Goal: Task Accomplishment & Management: Use online tool/utility

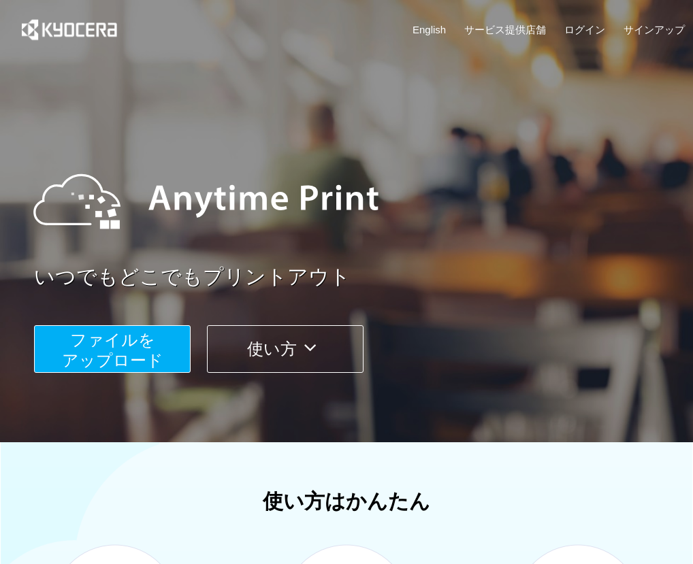
click at [138, 328] on button "ファイルを ​​アップロード" at bounding box center [112, 349] width 157 height 48
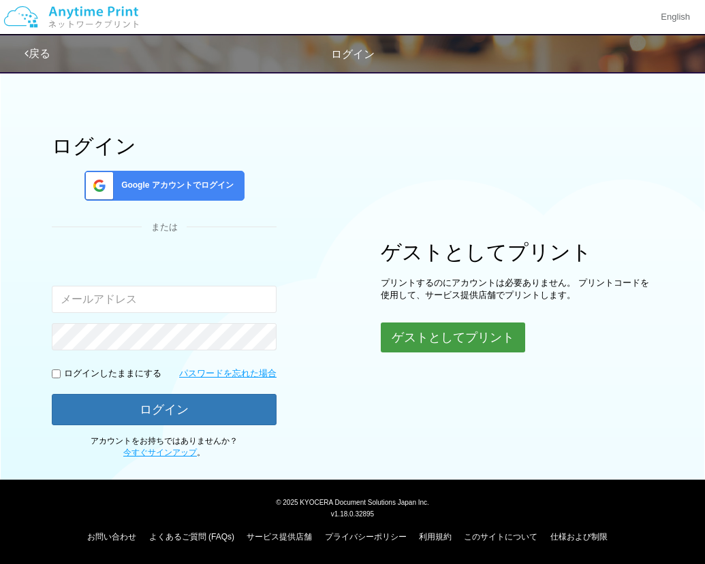
click at [456, 330] on button "ゲストとしてプリント" at bounding box center [453, 338] width 144 height 30
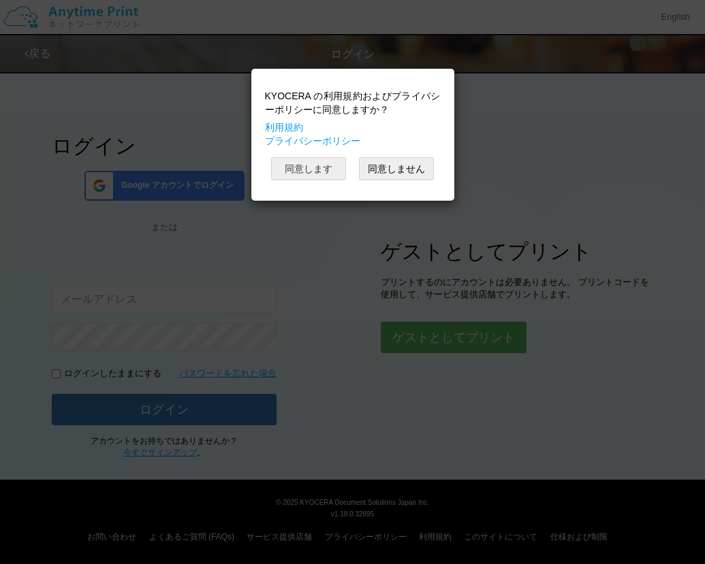
click at [325, 170] on button "同意します" at bounding box center [308, 168] width 75 height 23
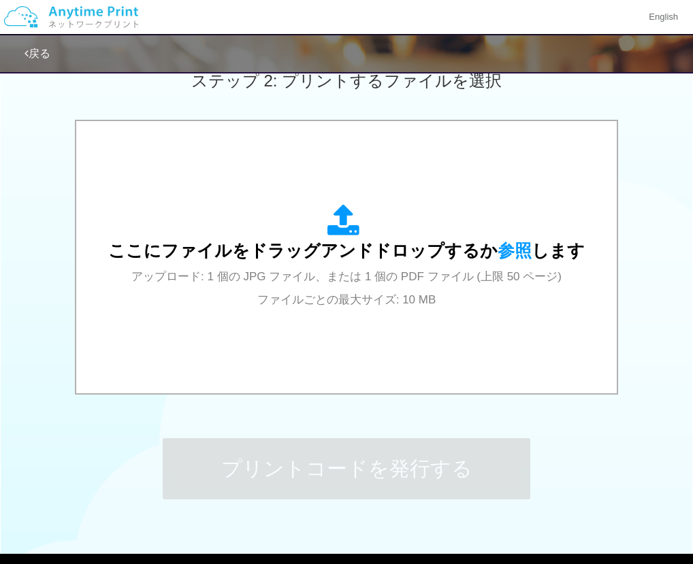
scroll to position [471, 0]
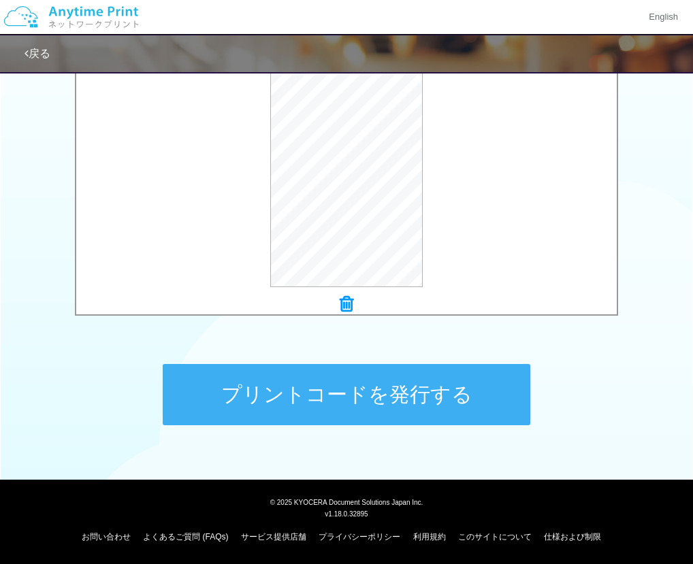
click at [379, 397] on button "プリントコードを発行する" at bounding box center [347, 394] width 368 height 61
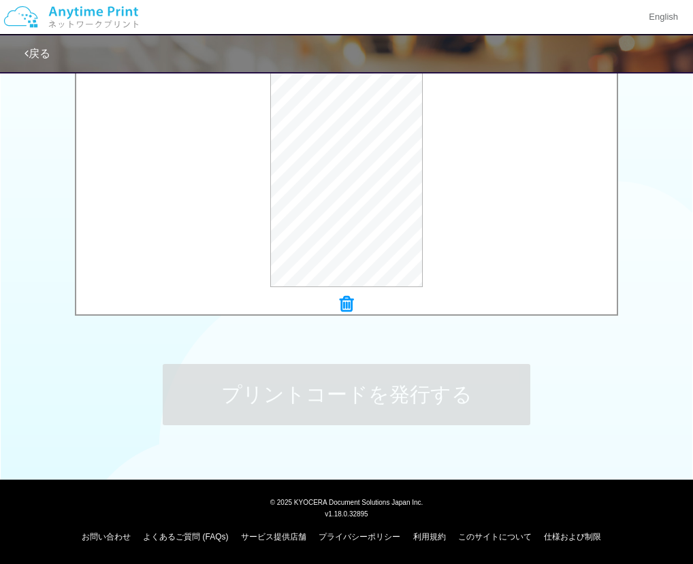
scroll to position [0, 0]
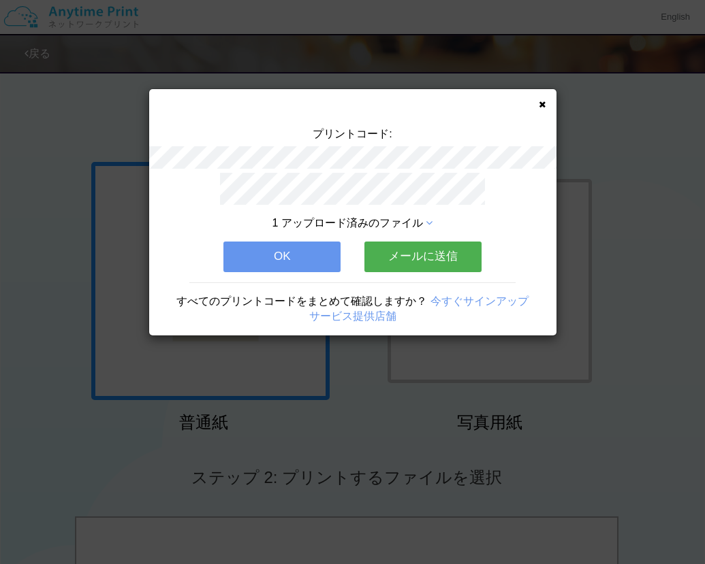
click at [423, 242] on button "メールに送信" at bounding box center [422, 257] width 117 height 30
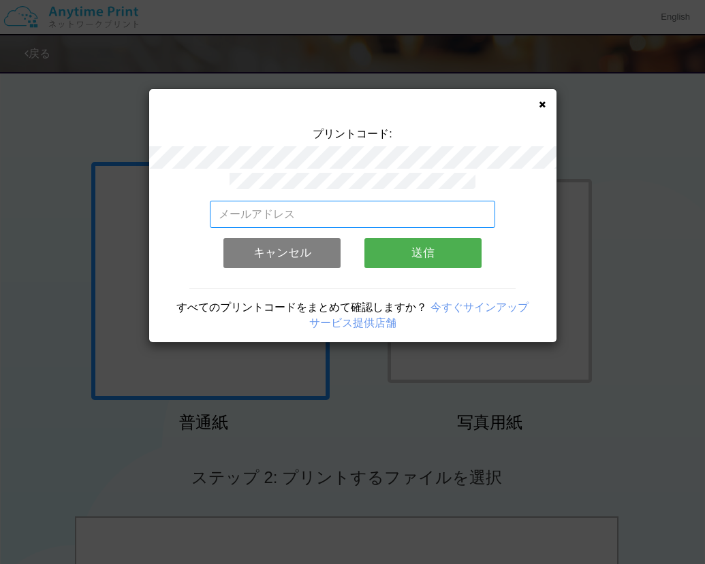
click at [294, 201] on input "email" at bounding box center [352, 214] width 285 height 27
paste input "[EMAIL_ADDRESS][DOMAIN_NAME]"
type input "[EMAIL_ADDRESS][DOMAIN_NAME]"
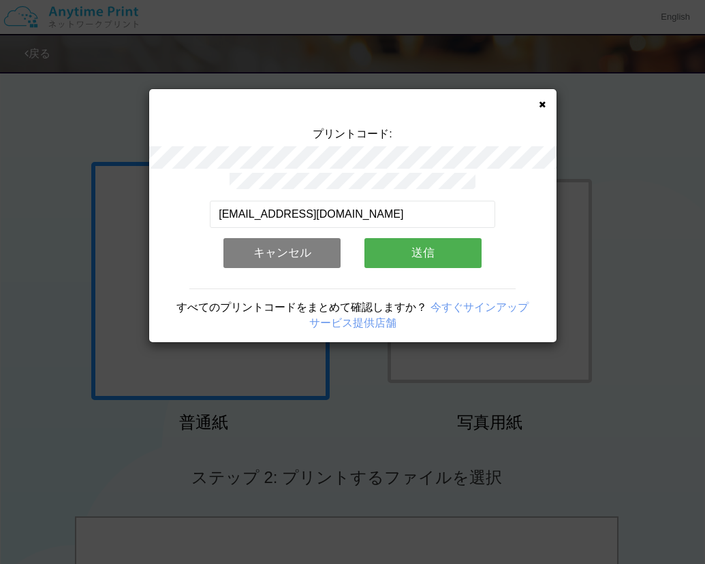
click at [377, 253] on button "送信" at bounding box center [422, 253] width 117 height 30
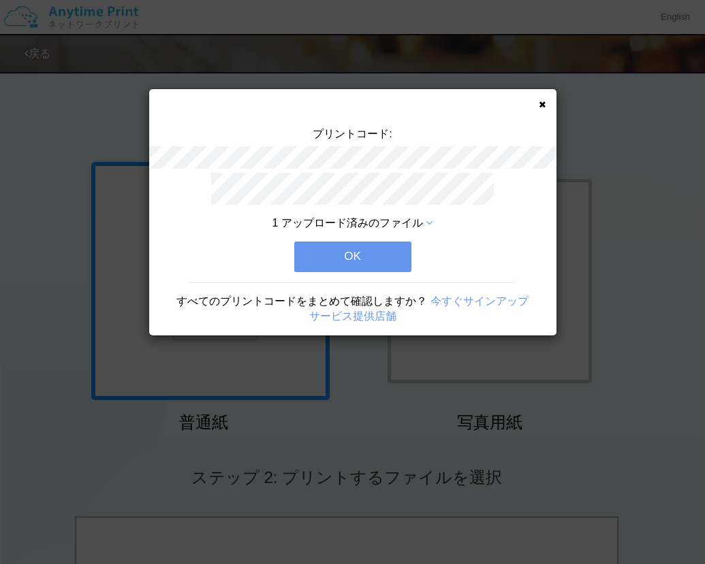
click at [376, 256] on button "OK" at bounding box center [352, 257] width 117 height 30
